Goal: Transaction & Acquisition: Purchase product/service

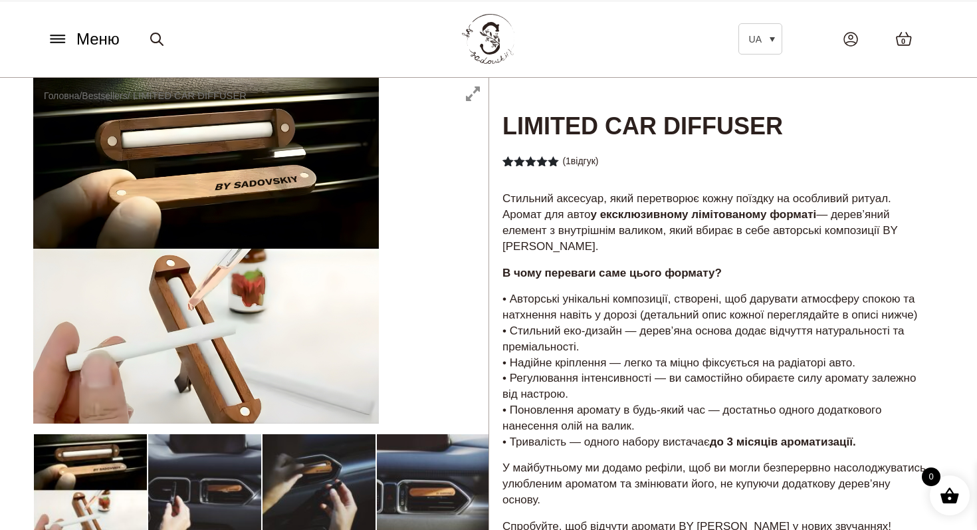
scroll to position [116, 0]
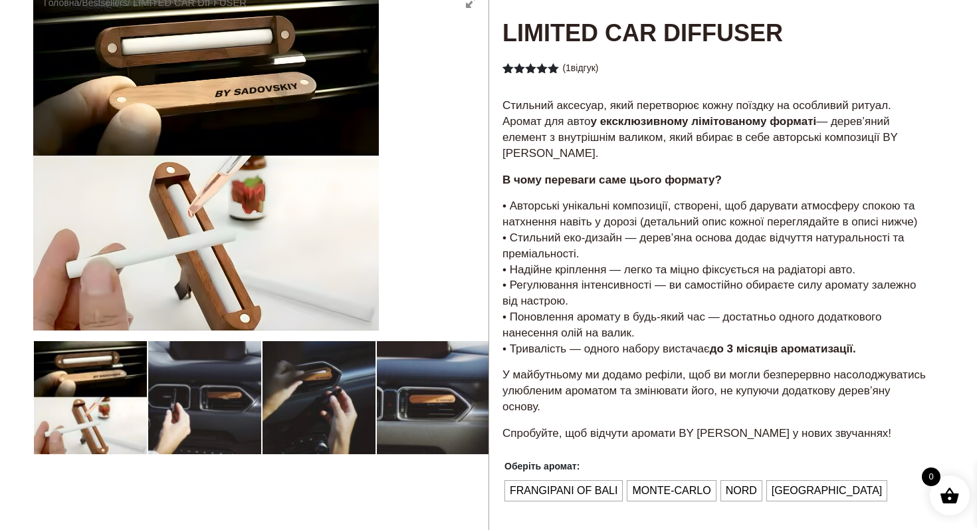
click at [229, 386] on div at bounding box center [260, 395] width 455 height 820
click at [302, 389] on div at bounding box center [260, 395] width 455 height 820
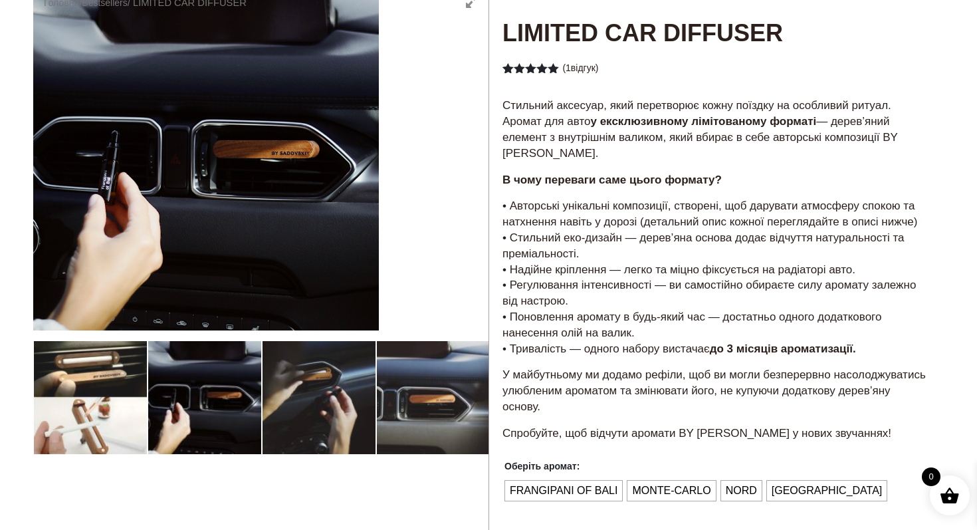
click at [118, 375] on div at bounding box center [260, 395] width 455 height 820
click at [110, 409] on div at bounding box center [260, 395] width 455 height 820
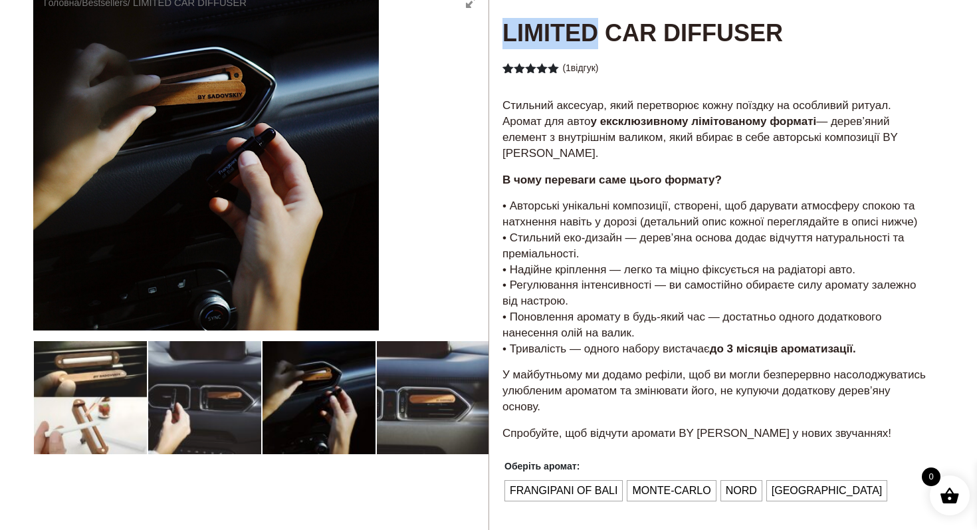
click at [110, 409] on div at bounding box center [260, 395] width 455 height 820
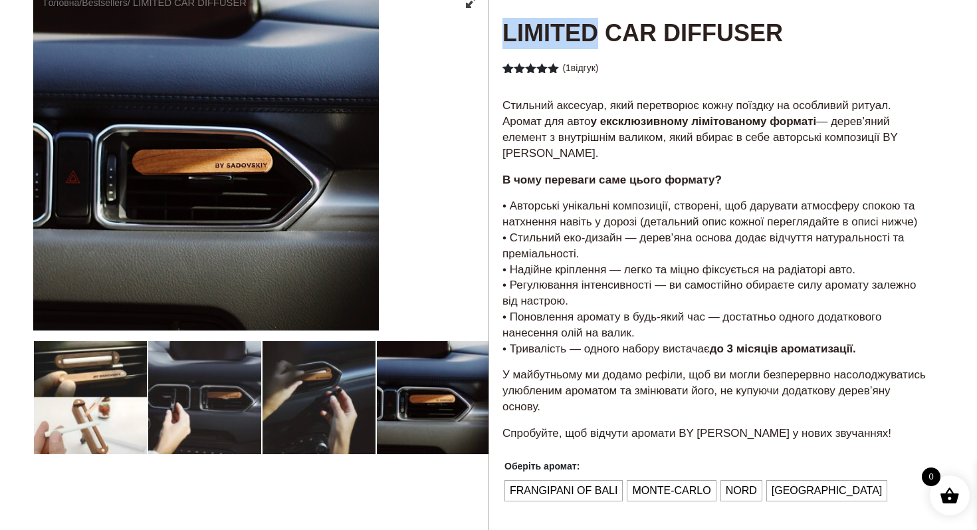
scroll to position [0, 0]
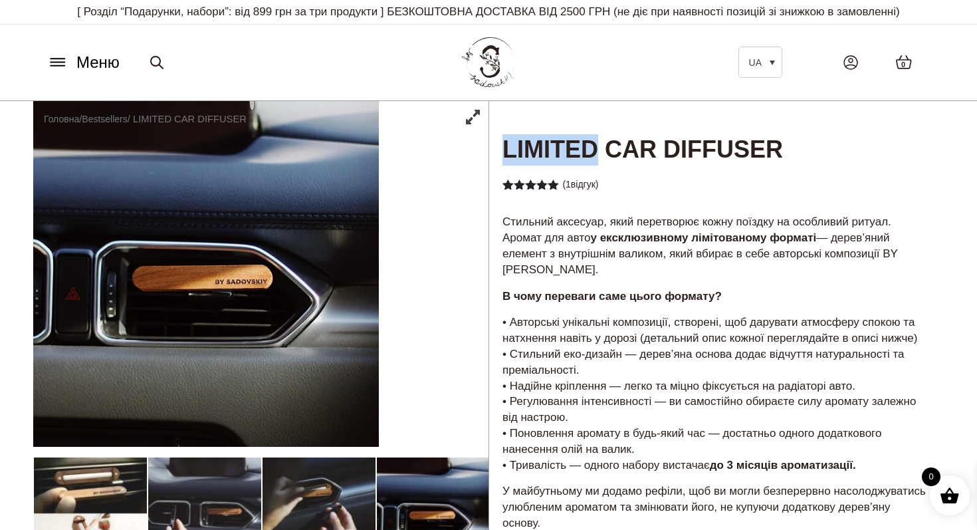
click at [87, 60] on span "Меню" at bounding box center [97, 63] width 43 height 24
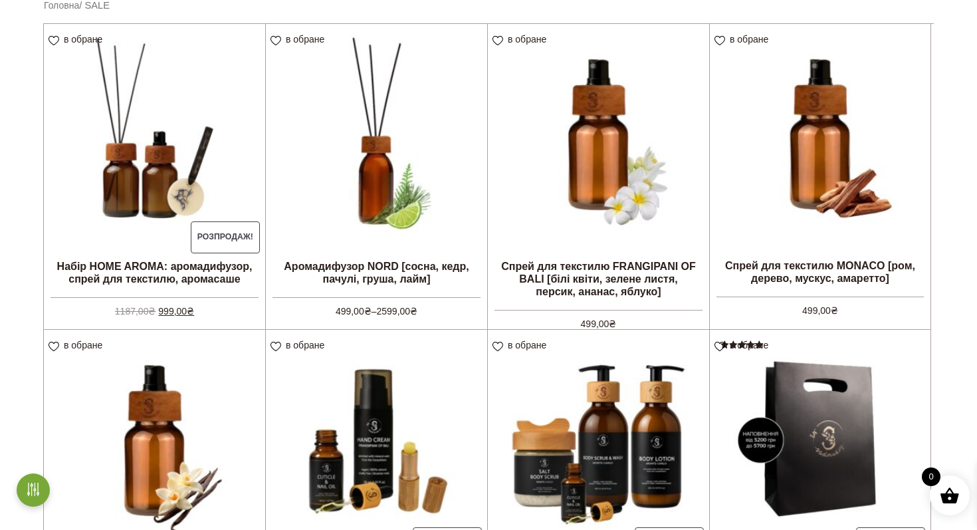
scroll to position [367, 0]
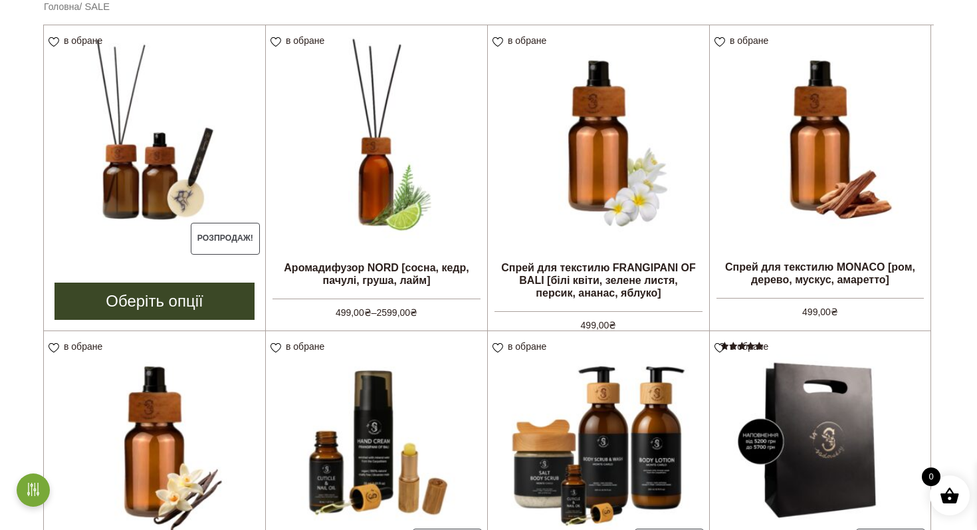
click at [144, 191] on img at bounding box center [154, 135] width 221 height 221
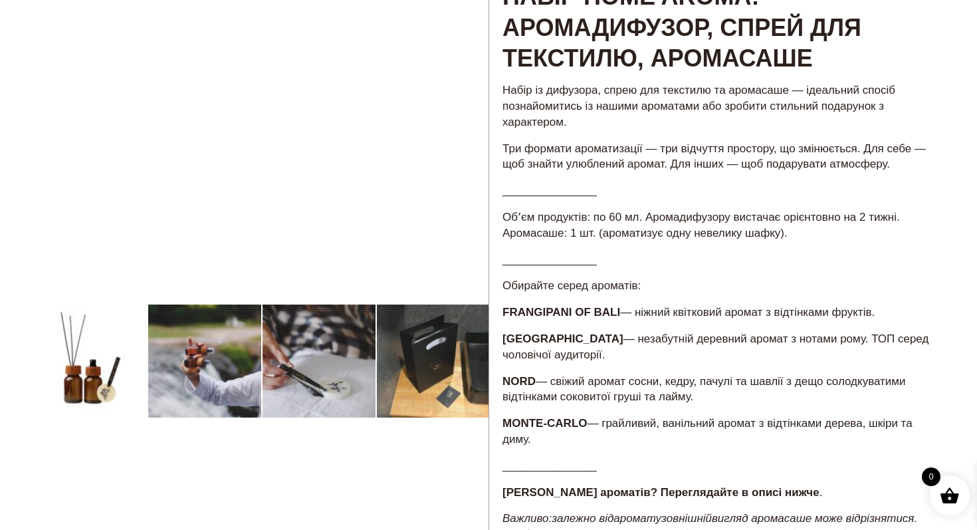
scroll to position [154, 0]
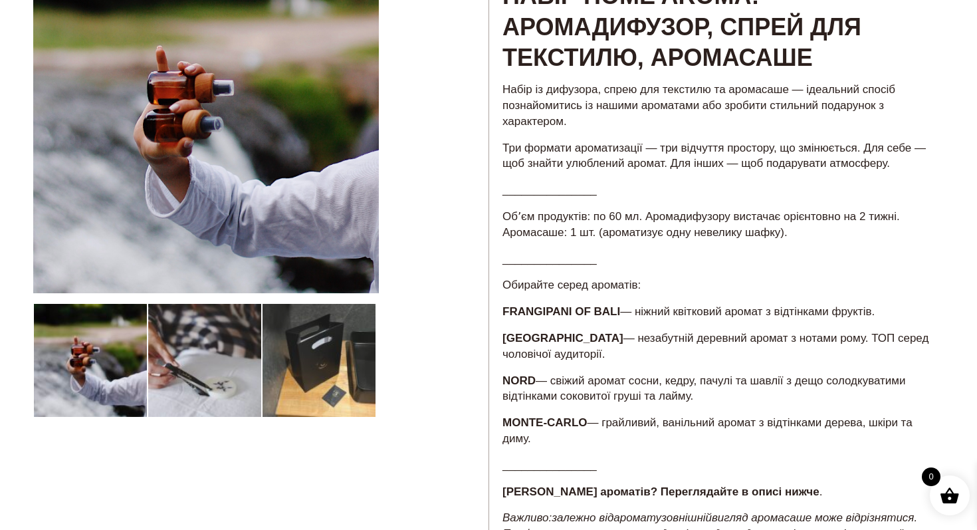
click at [216, 392] on div at bounding box center [260, 443] width 455 height 990
click at [339, 395] on div at bounding box center [260, 443] width 455 height 990
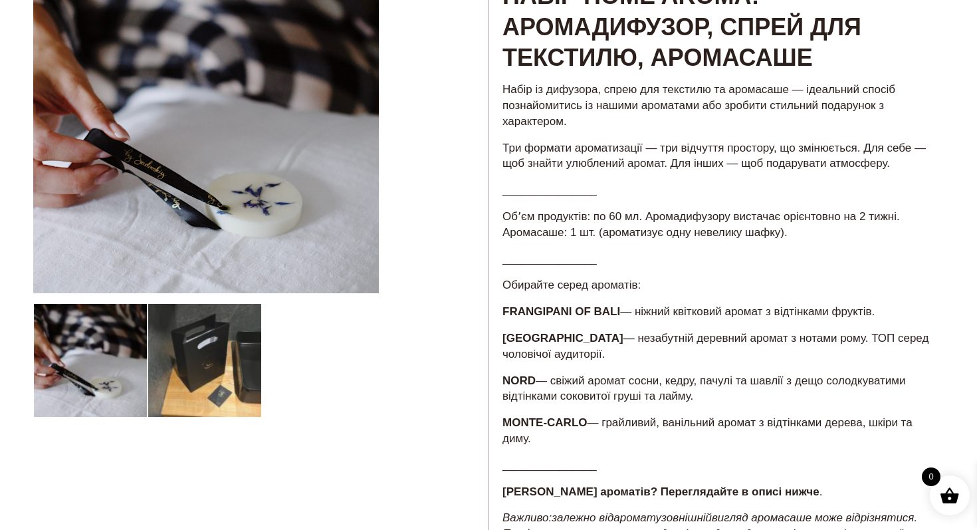
scroll to position [0, 0]
